Goal: Task Accomplishment & Management: Manage account settings

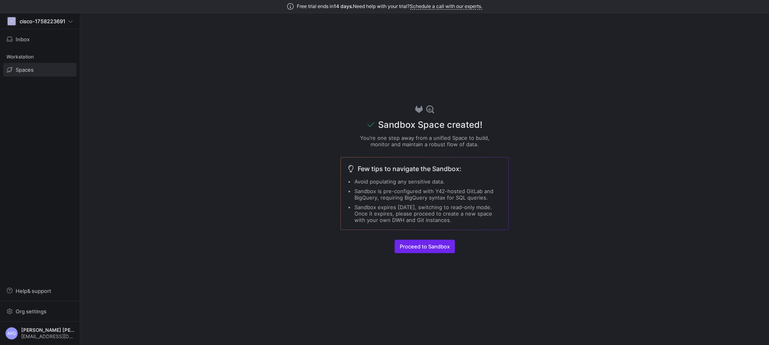
click at [418, 243] on span "Proceed to Sandbox" at bounding box center [424, 246] width 50 height 6
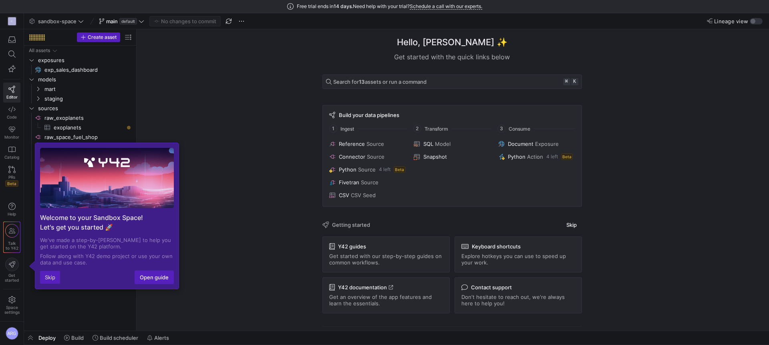
click at [54, 277] on button "Skip" at bounding box center [50, 277] width 20 height 13
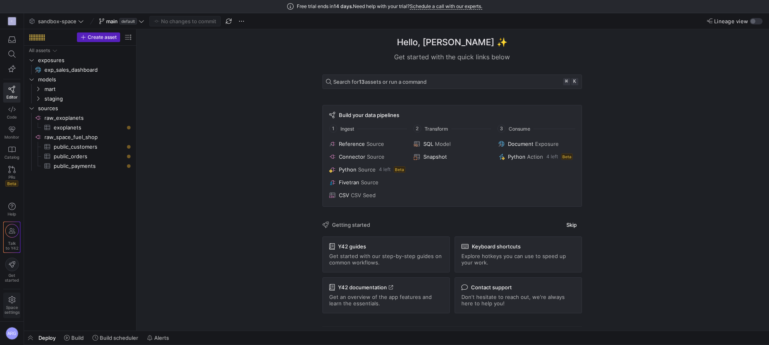
click at [13, 303] on icon at bounding box center [11, 299] width 7 height 7
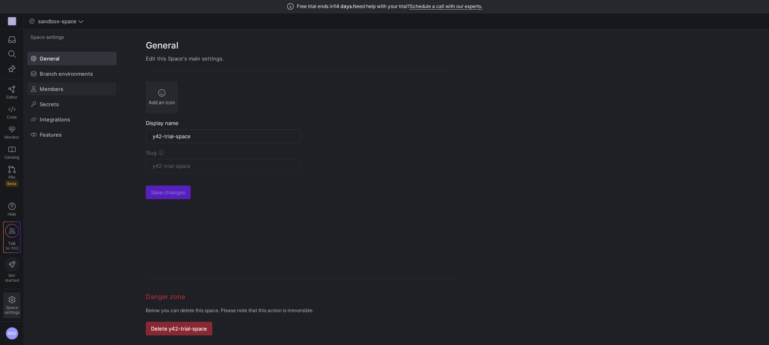
click at [63, 88] on span at bounding box center [72, 88] width 88 height 13
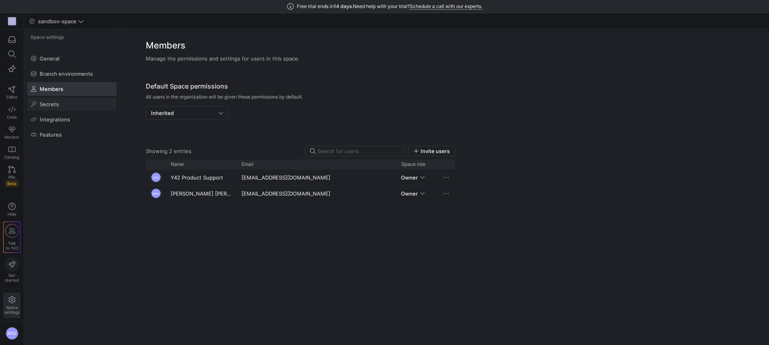
click at [58, 103] on span "Secrets" at bounding box center [49, 104] width 19 height 6
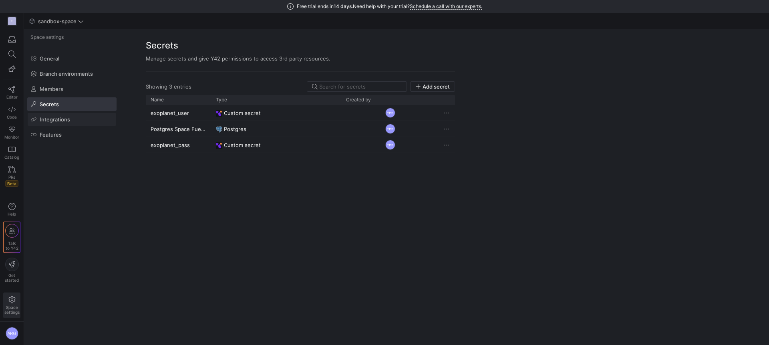
click at [52, 122] on span at bounding box center [72, 119] width 88 height 13
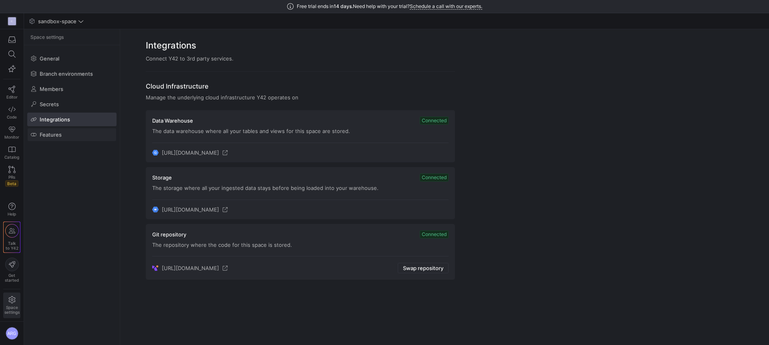
click at [49, 135] on span "Features" at bounding box center [51, 134] width 22 height 6
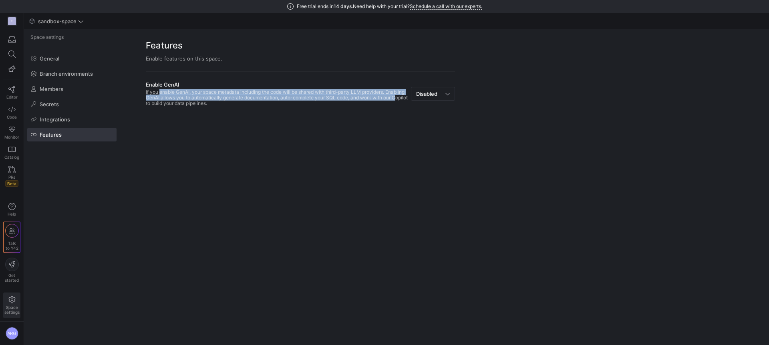
drag, startPoint x: 157, startPoint y: 94, endPoint x: 154, endPoint y: 102, distance: 9.4
click at [154, 102] on div "If you enable GenAI, your space metadata including the code will be shared with…" at bounding box center [277, 97] width 262 height 17
click at [57, 104] on span "Secrets" at bounding box center [49, 104] width 19 height 6
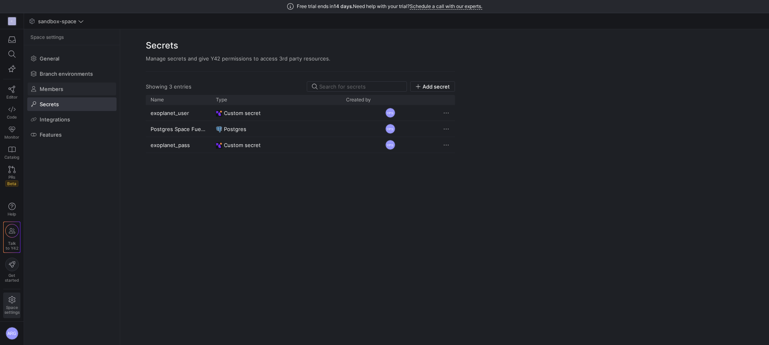
click at [58, 93] on span at bounding box center [72, 88] width 88 height 13
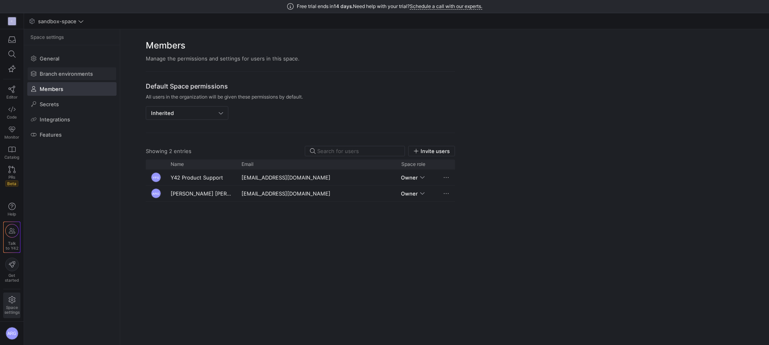
click at [64, 78] on span at bounding box center [72, 73] width 88 height 13
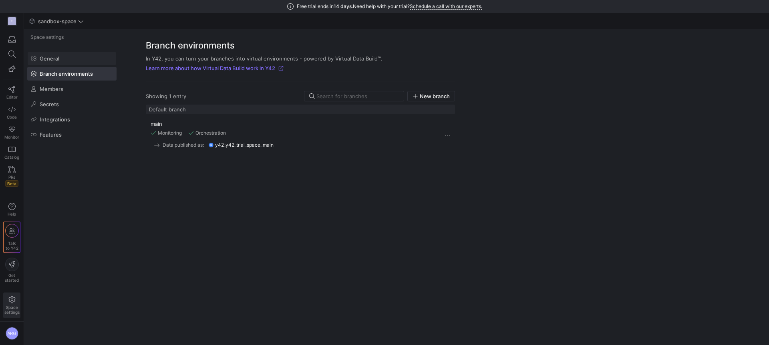
click at [57, 57] on span "General" at bounding box center [50, 58] width 20 height 6
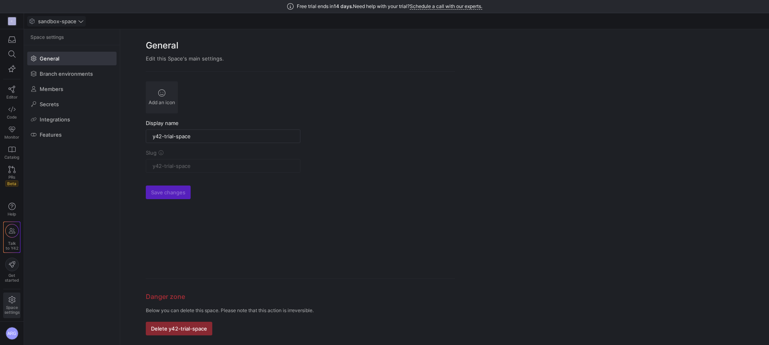
click at [69, 18] on span "sandbox-space" at bounding box center [57, 21] width 38 height 6
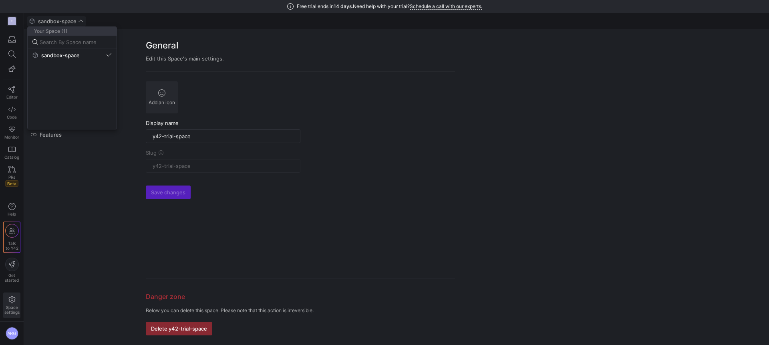
click at [69, 18] on div at bounding box center [384, 172] width 769 height 345
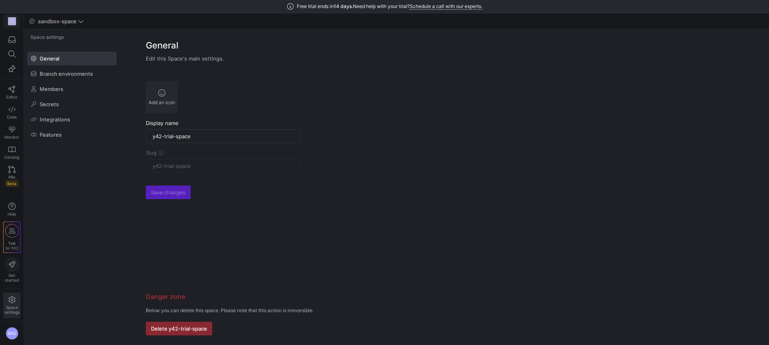
click at [16, 20] on div "C" at bounding box center [12, 21] width 8 height 8
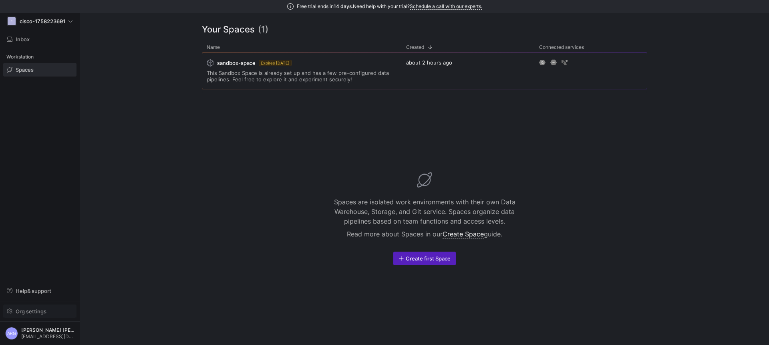
click at [38, 310] on span "Org settings" at bounding box center [31, 311] width 31 height 6
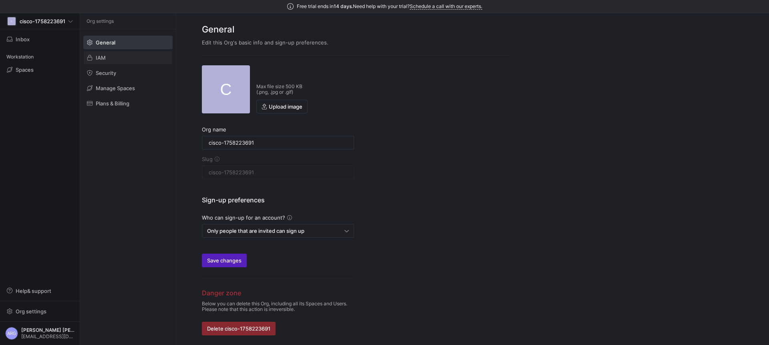
click at [112, 55] on span at bounding box center [128, 57] width 88 height 13
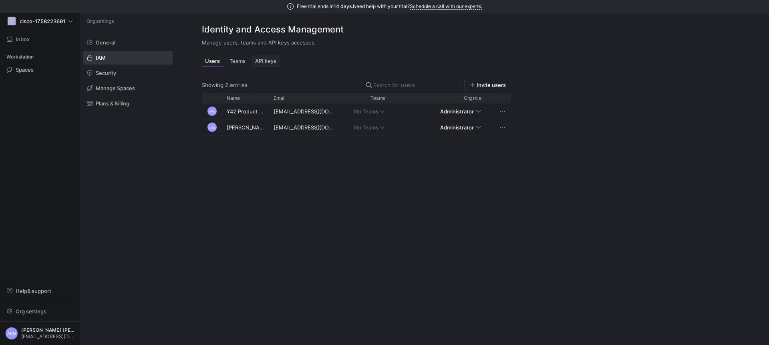
click at [263, 62] on span "API keys" at bounding box center [265, 60] width 21 height 5
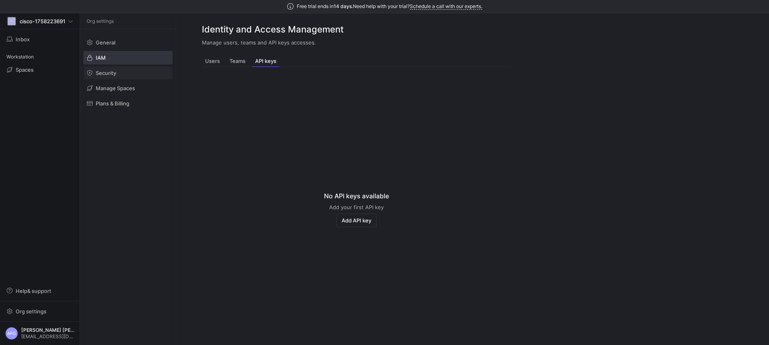
click at [117, 74] on span at bounding box center [128, 72] width 88 height 13
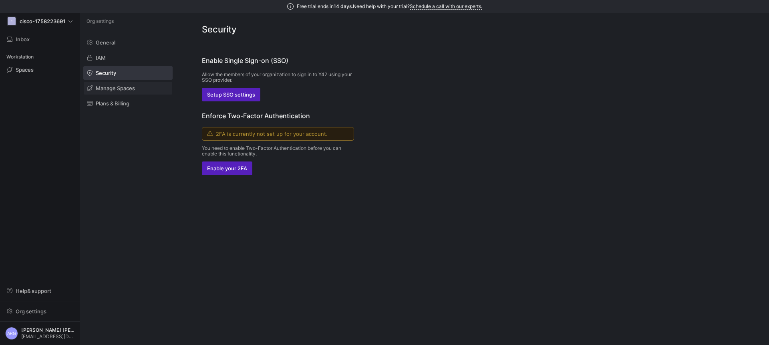
click at [122, 89] on span "Manage Spaces" at bounding box center [115, 88] width 39 height 6
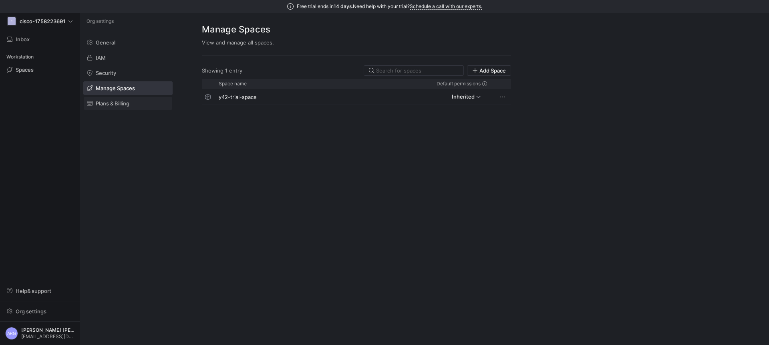
click at [123, 103] on span "Plans & Billing" at bounding box center [113, 103] width 34 height 6
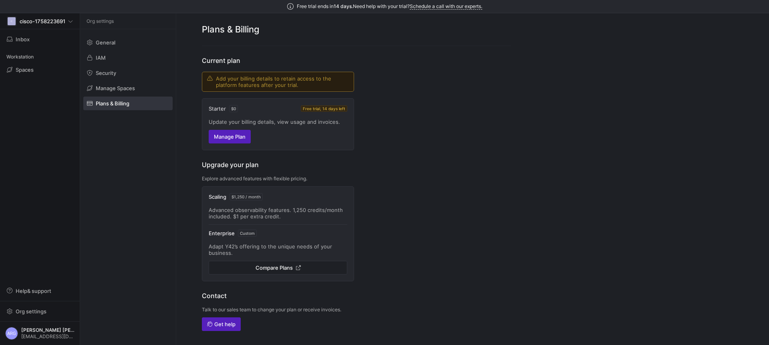
click at [379, 18] on div "Plans & Billing" at bounding box center [356, 29] width 309 height 33
click at [367, 34] on h2 "Plans & Billing" at bounding box center [356, 29] width 309 height 13
click at [128, 94] on link "Manage Spaces" at bounding box center [127, 88] width 89 height 14
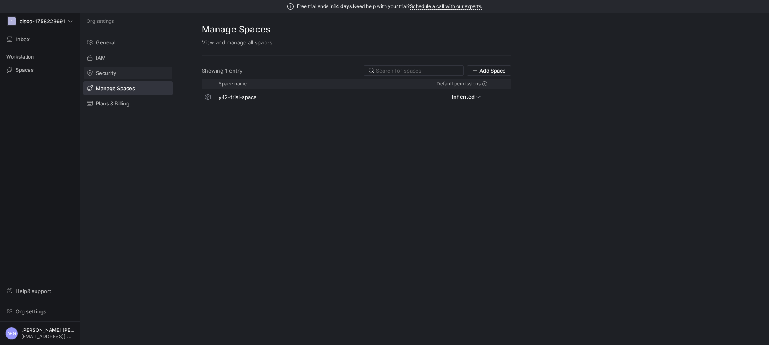
click at [117, 78] on span at bounding box center [128, 72] width 88 height 13
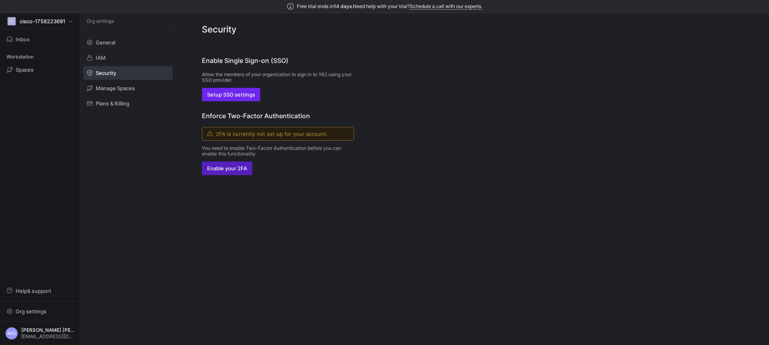
click at [231, 96] on span "Setup SSO settings" at bounding box center [231, 94] width 48 height 6
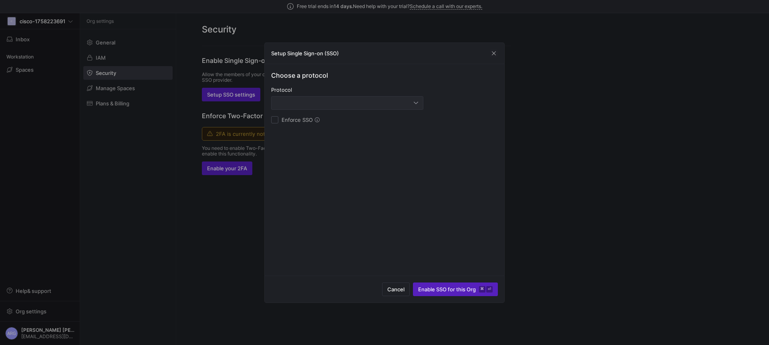
click at [307, 106] on div at bounding box center [347, 102] width 142 height 13
click at [301, 132] on span "[PERSON_NAME]" at bounding box center [347, 130] width 145 height 6
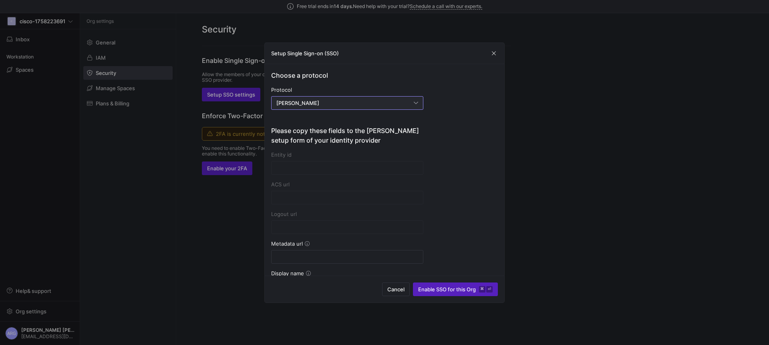
type input "[URL][DOMAIN_NAME]"
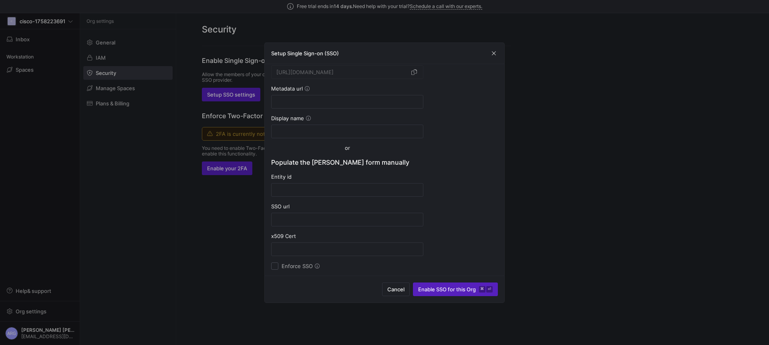
scroll to position [155, 0]
click at [306, 103] on input at bounding box center [347, 101] width 142 height 6
click at [303, 131] on input at bounding box center [347, 131] width 142 height 6
click at [318, 191] on input at bounding box center [347, 189] width 142 height 6
click at [318, 216] on input at bounding box center [347, 219] width 142 height 6
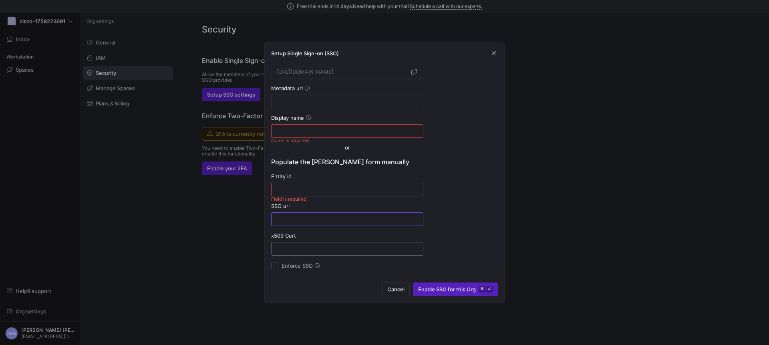
click at [312, 244] on div at bounding box center [347, 248] width 142 height 13
click at [391, 289] on span "Cancel" at bounding box center [395, 289] width 17 height 6
